Goal: Task Accomplishment & Management: Use online tool/utility

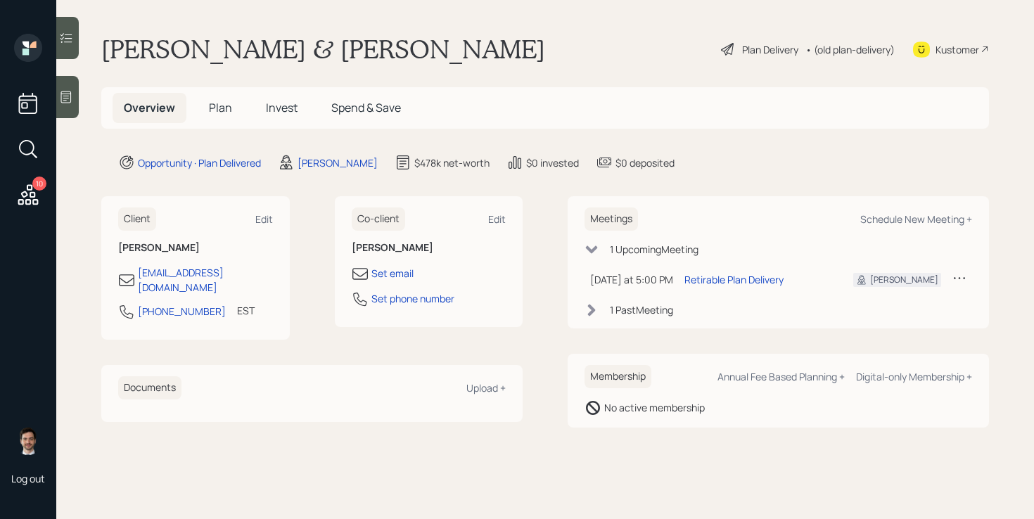
click at [27, 194] on icon at bounding box center [28, 194] width 20 height 20
click at [760, 44] on div "Plan Delivery" at bounding box center [770, 49] width 56 height 15
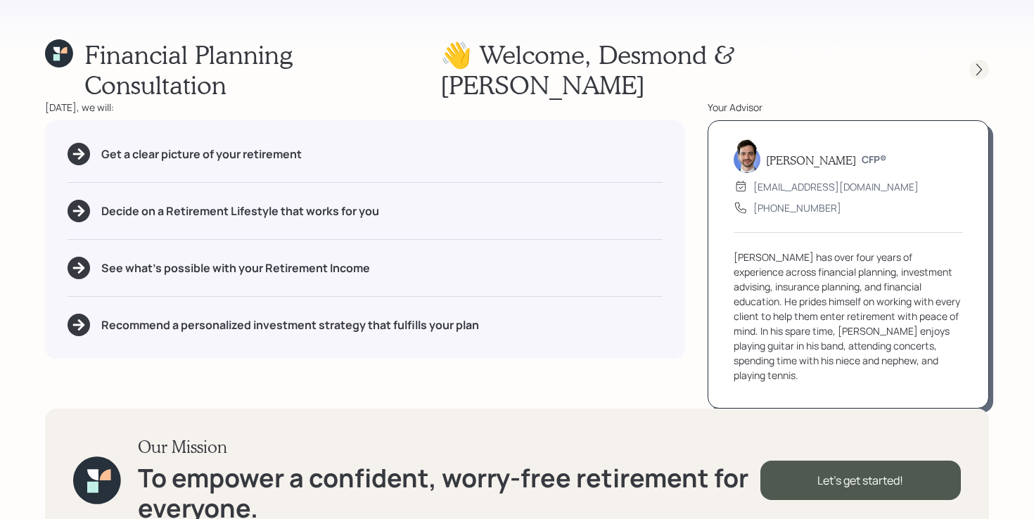
click at [977, 63] on icon at bounding box center [979, 70] width 14 height 14
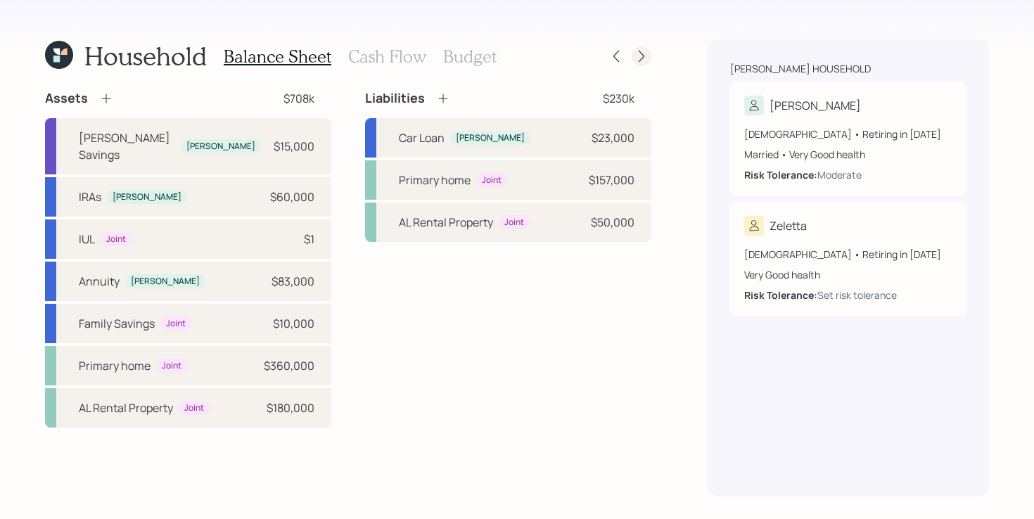
click at [639, 51] on icon at bounding box center [642, 57] width 6 height 12
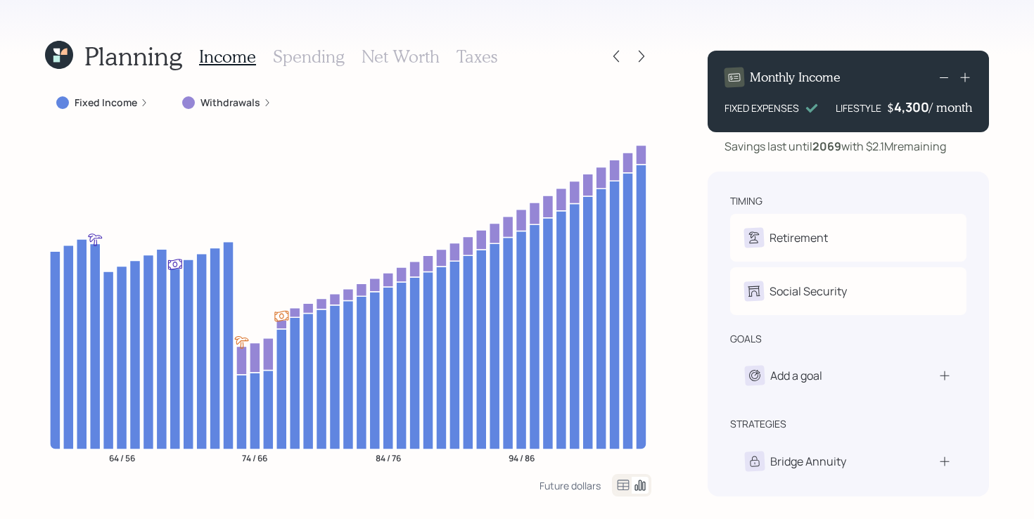
click at [86, 105] on label "Fixed Income" at bounding box center [106, 103] width 63 height 14
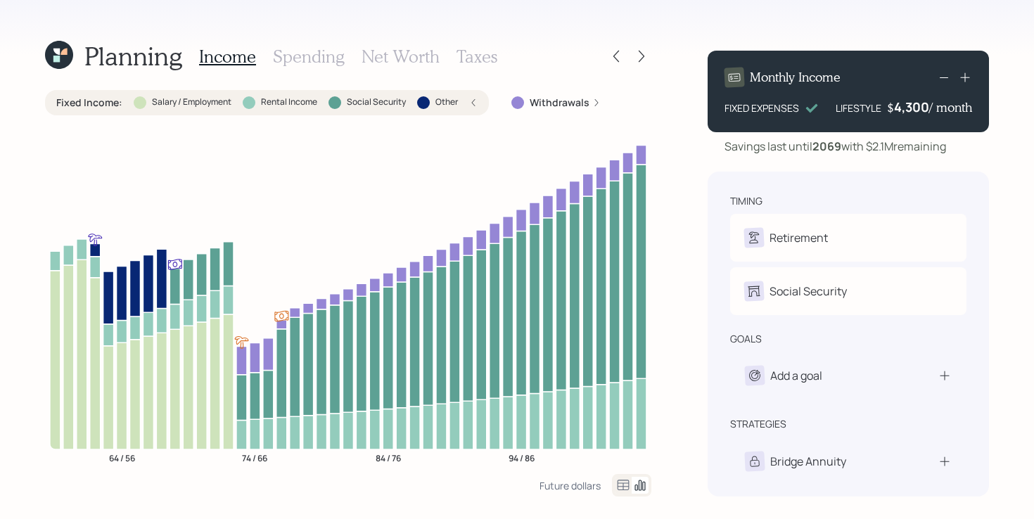
click at [97, 104] on label "Fixed Income :" at bounding box center [89, 103] width 66 height 14
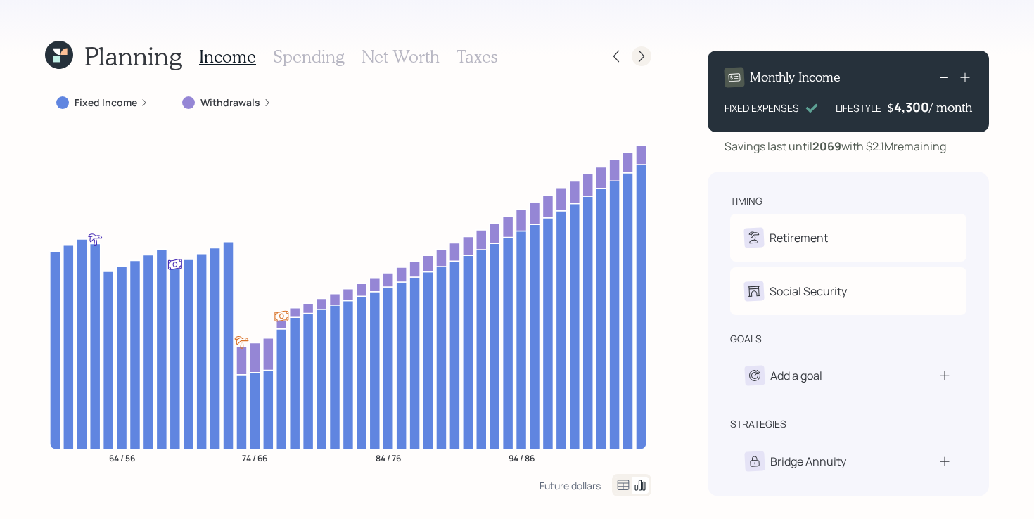
click at [646, 57] on icon at bounding box center [642, 56] width 14 height 14
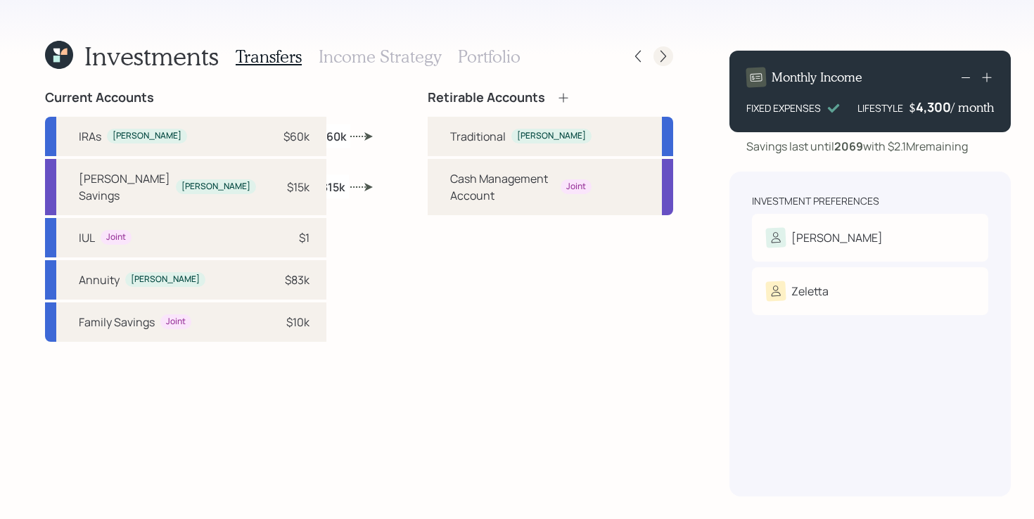
click at [657, 53] on icon at bounding box center [664, 56] width 14 height 14
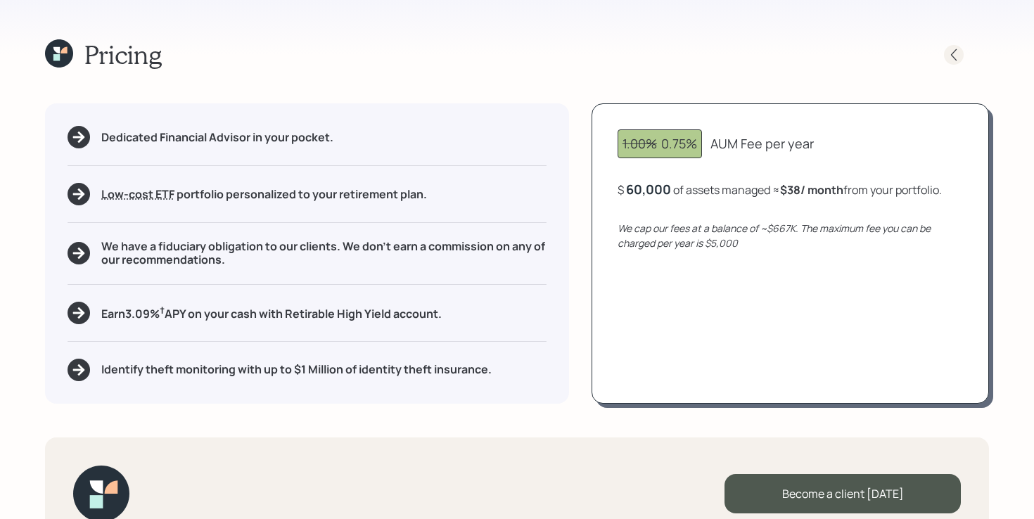
click at [958, 53] on icon at bounding box center [954, 55] width 14 height 14
